Goal: Task Accomplishment & Management: Use online tool/utility

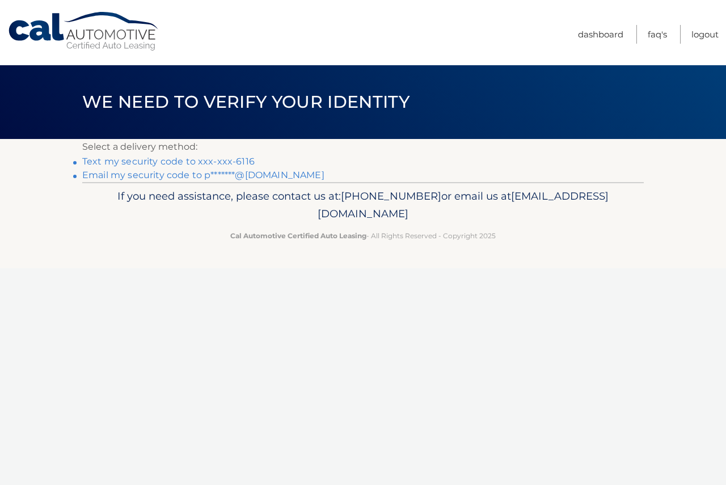
click at [208, 160] on link "Text my security code to xxx-xxx-6116" at bounding box center [168, 161] width 172 height 11
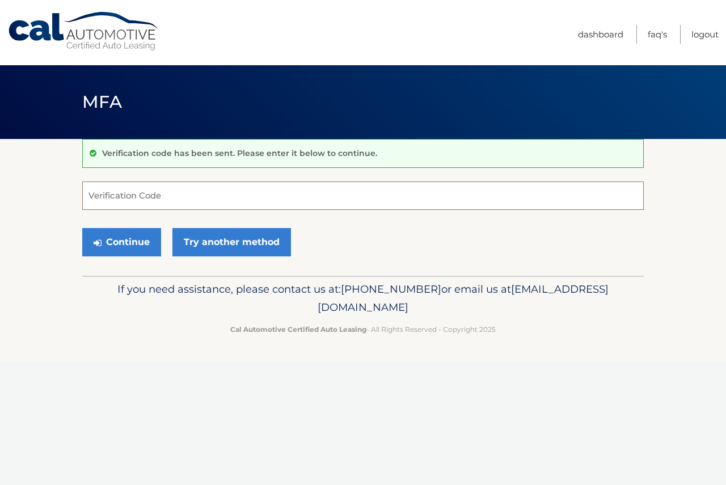
click at [154, 195] on input "Verification Code" at bounding box center [362, 195] width 561 height 28
click at [126, 188] on input "Verification Code" at bounding box center [362, 195] width 561 height 28
type input "392351"
click at [112, 244] on button "Continue" at bounding box center [121, 242] width 79 height 28
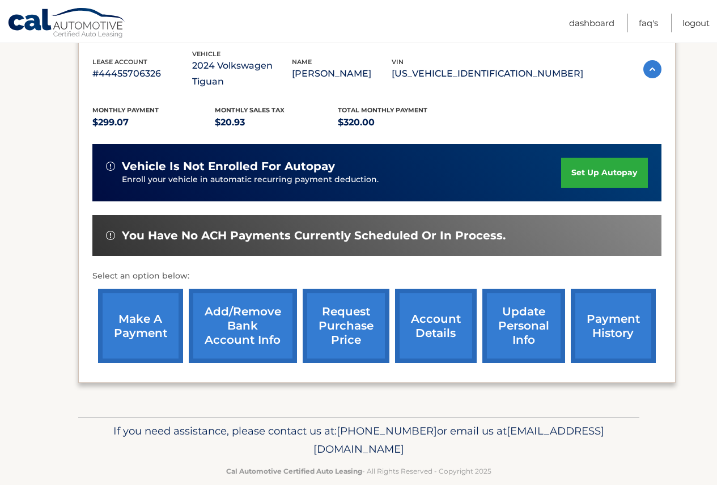
scroll to position [202, 0]
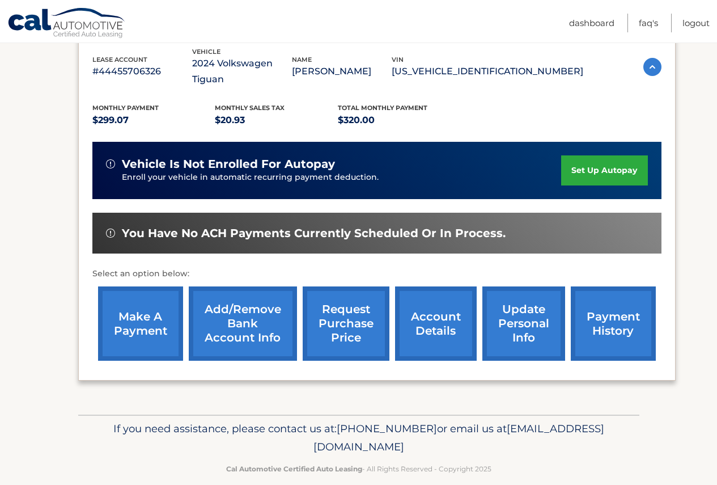
click at [130, 305] on link "make a payment" at bounding box center [140, 323] width 85 height 74
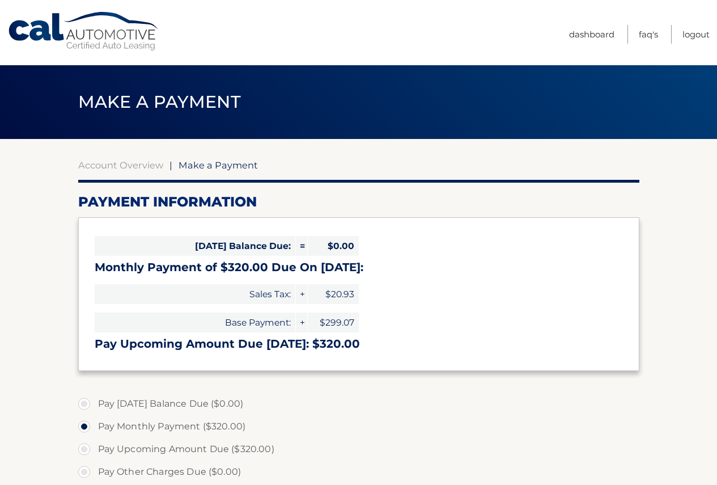
select select "ODQ5YThhZGQtODBhMi00OTM3LTliNTYtMmM4YmQxZDZkZDkx"
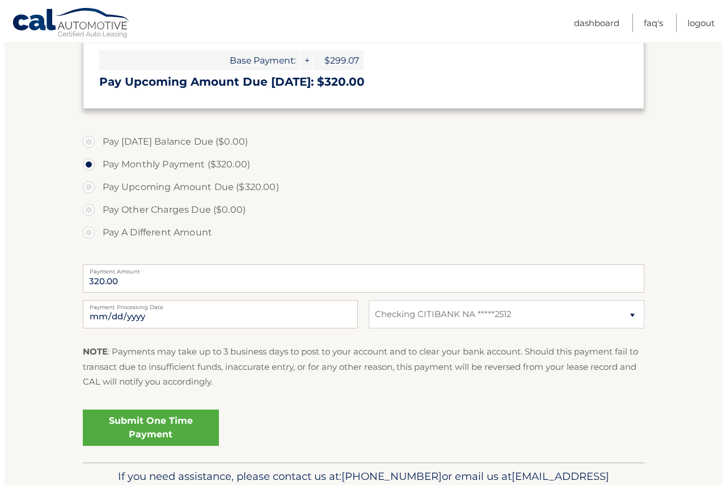
scroll to position [284, 0]
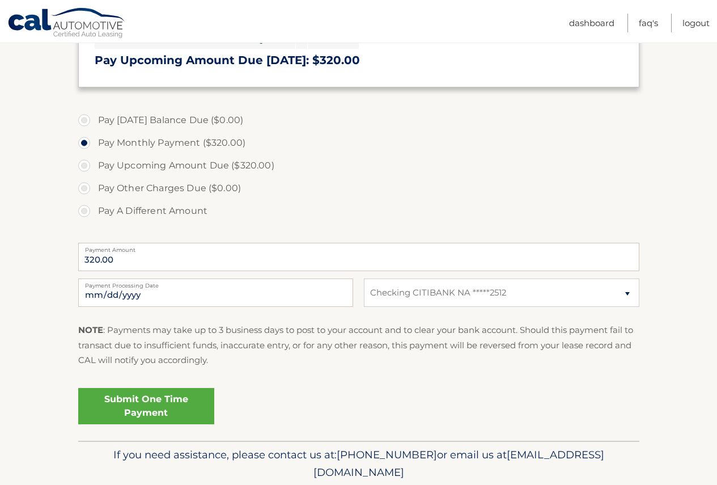
click at [163, 408] on link "Submit One Time Payment" at bounding box center [146, 406] width 136 height 36
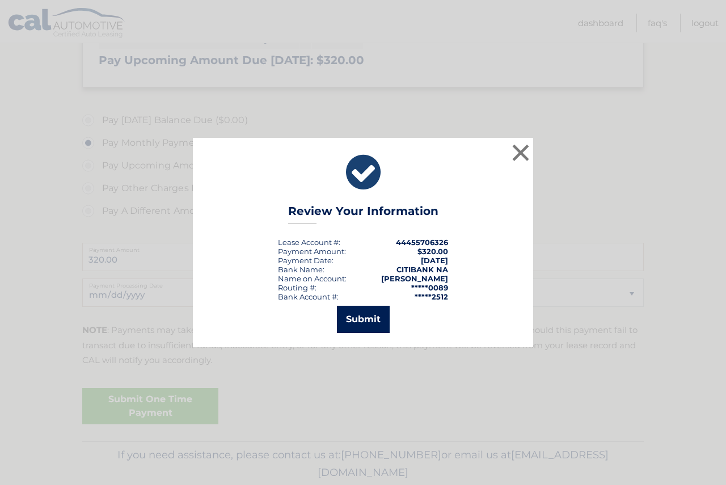
click at [371, 319] on button "Submit" at bounding box center [363, 319] width 53 height 27
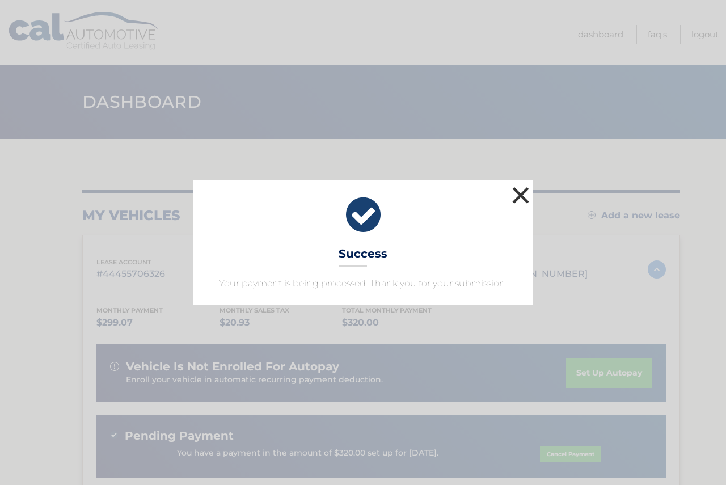
click at [518, 195] on button "×" at bounding box center [520, 195] width 23 height 23
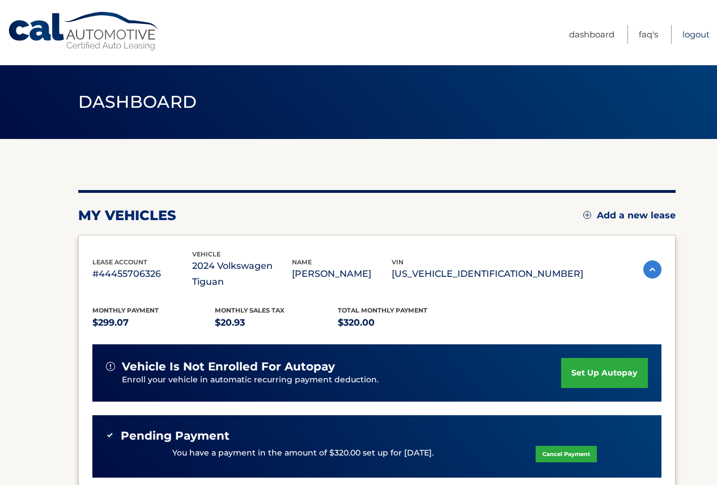
click at [690, 30] on link "Logout" at bounding box center [696, 34] width 27 height 19
